Goal: Find specific page/section: Find specific page/section

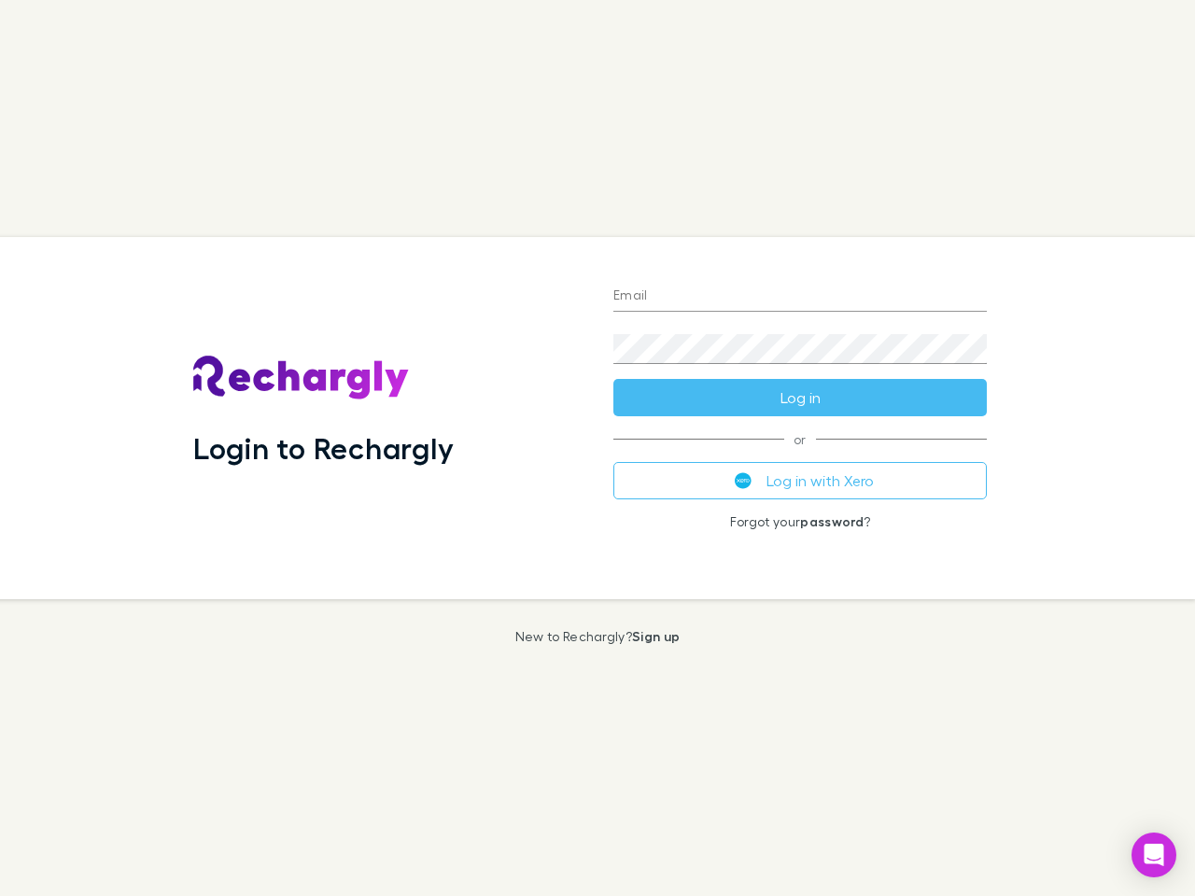
click at [597, 448] on div "Login to Rechargly" at bounding box center [388, 418] width 420 height 362
click at [800, 297] on input "Email" at bounding box center [799, 297] width 373 height 30
click at [800, 398] on button "Log in" at bounding box center [799, 397] width 373 height 37
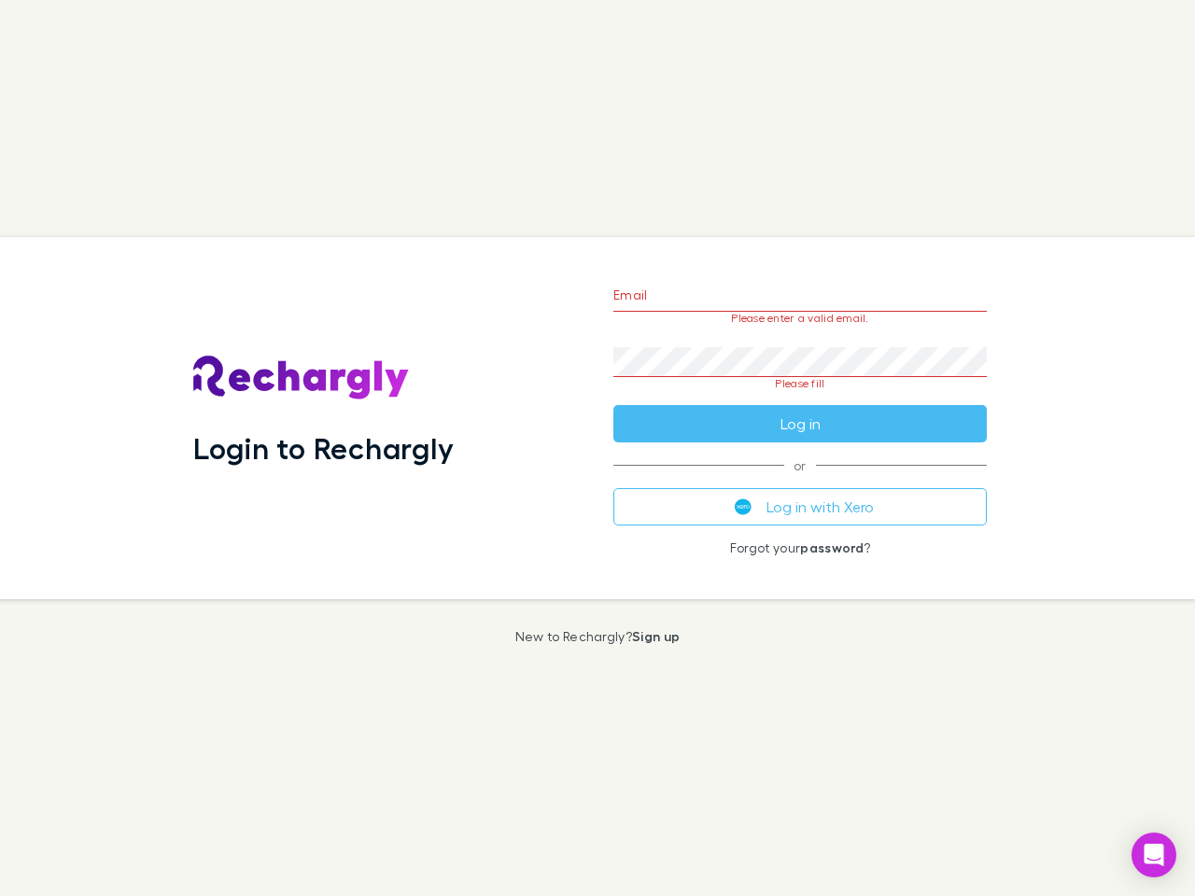
click at [800, 481] on div "Email Please enter a valid email. Password Please fill Log in or Log in with Xe…" at bounding box center [799, 418] width 403 height 362
click at [1153, 855] on icon "Open Intercom Messenger" at bounding box center [1154, 855] width 20 height 22
